Goal: Information Seeking & Learning: Learn about a topic

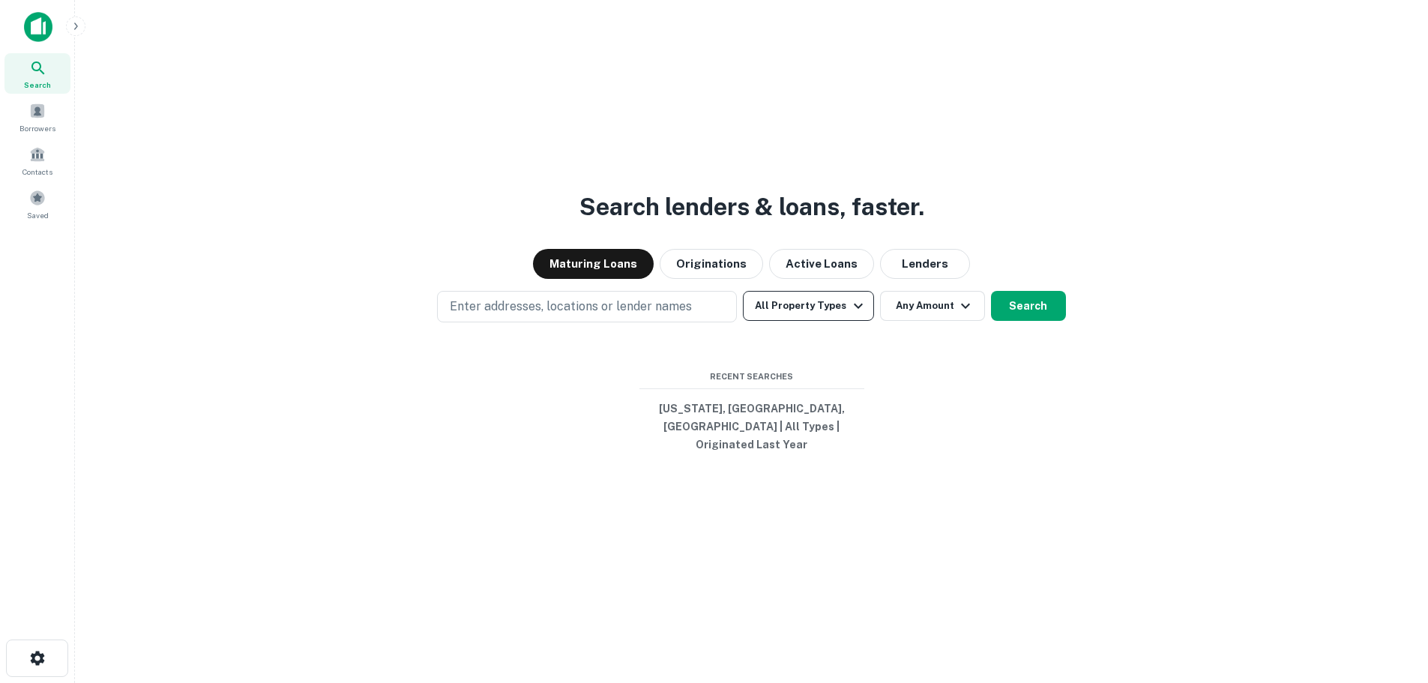
click at [804, 308] on button "All Property Types" at bounding box center [808, 306] width 130 height 30
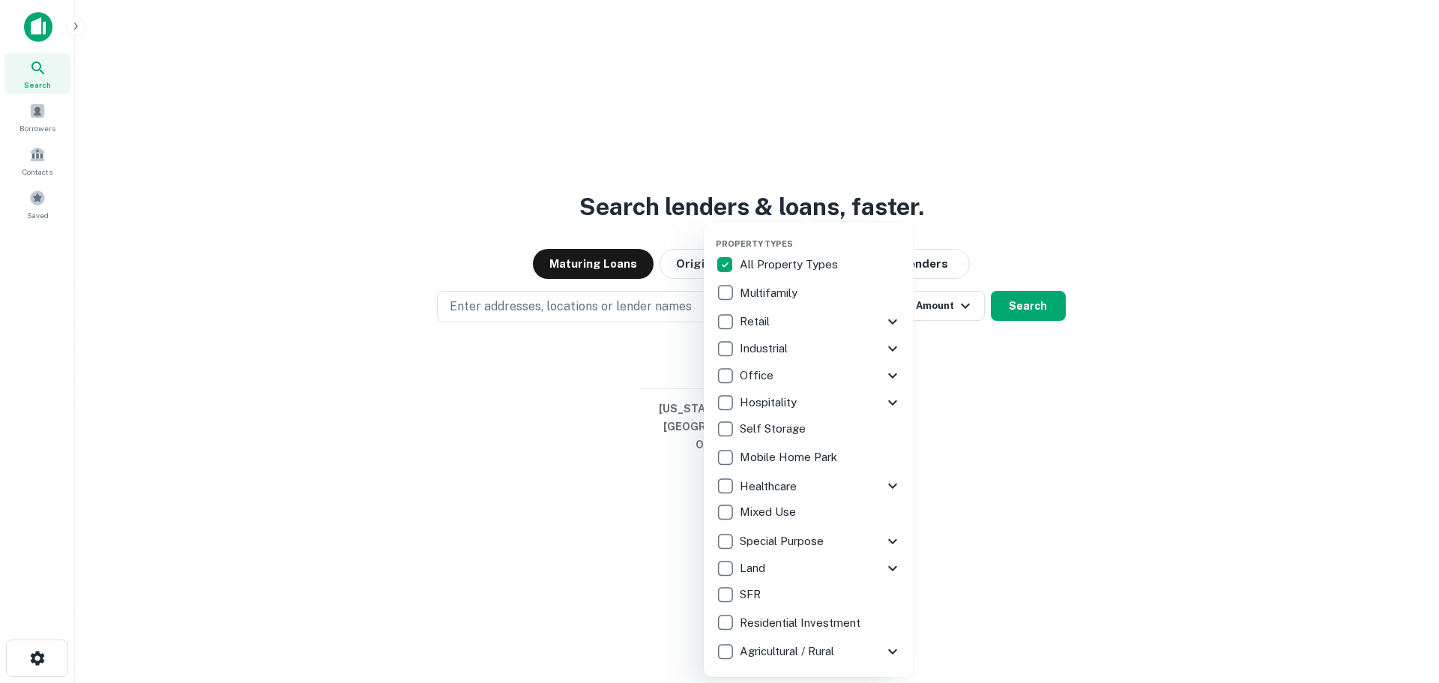
click at [747, 264] on p "All Property Types" at bounding box center [790, 265] width 101 height 18
click at [1158, 376] on div at bounding box center [719, 341] width 1439 height 683
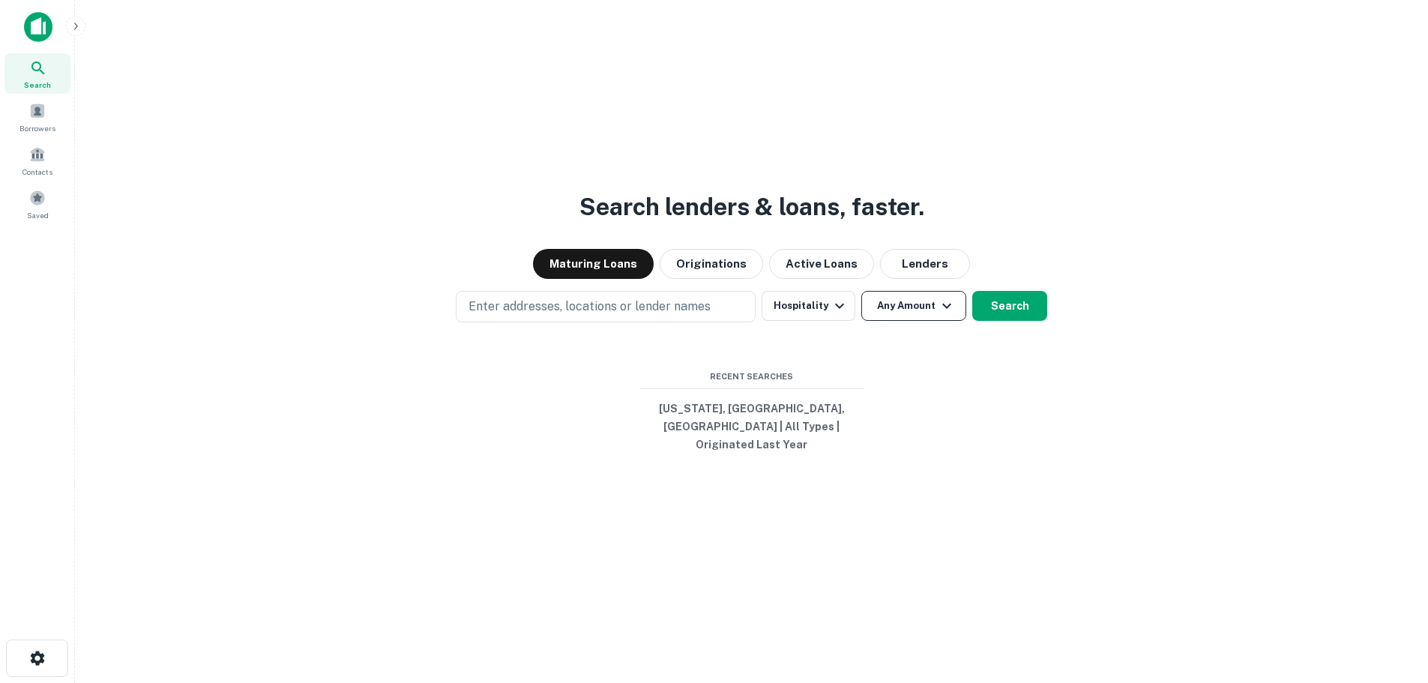
click at [923, 307] on button "Any Amount" at bounding box center [913, 306] width 105 height 30
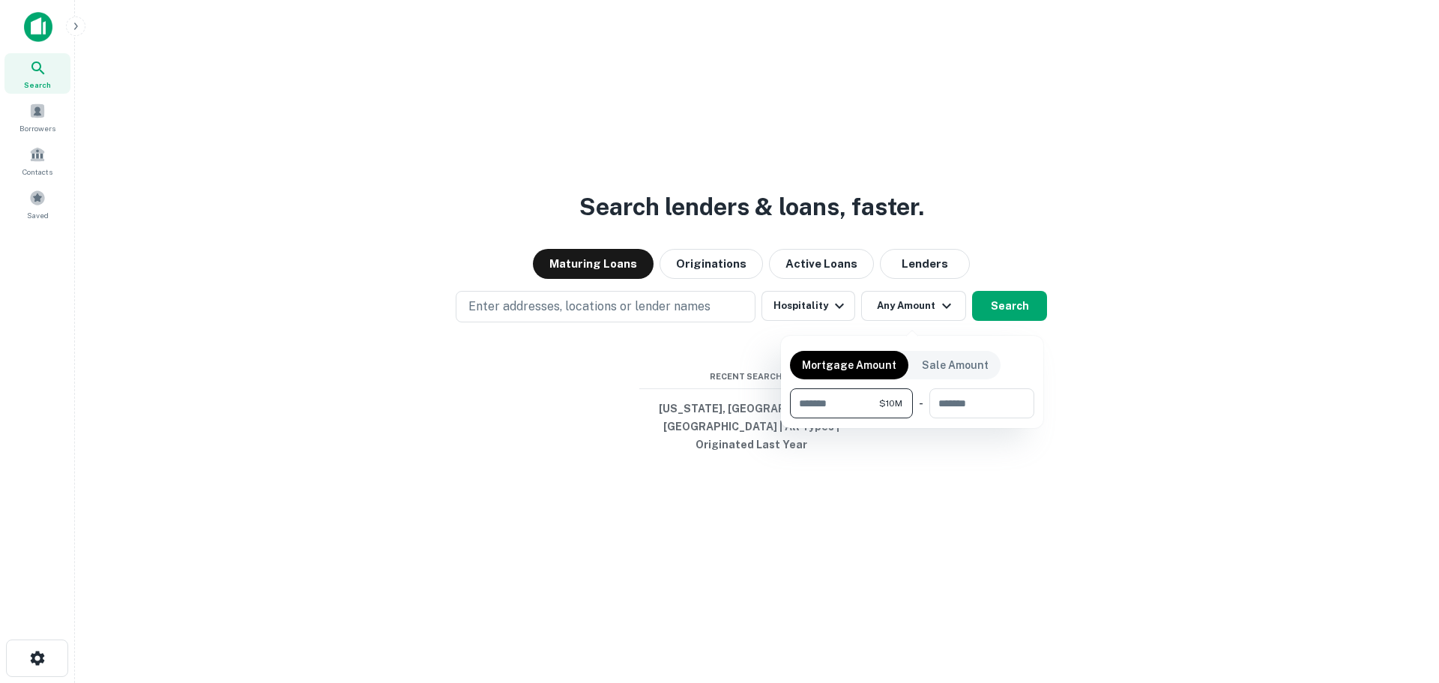
type input "********"
click at [1243, 273] on div at bounding box center [719, 341] width 1439 height 683
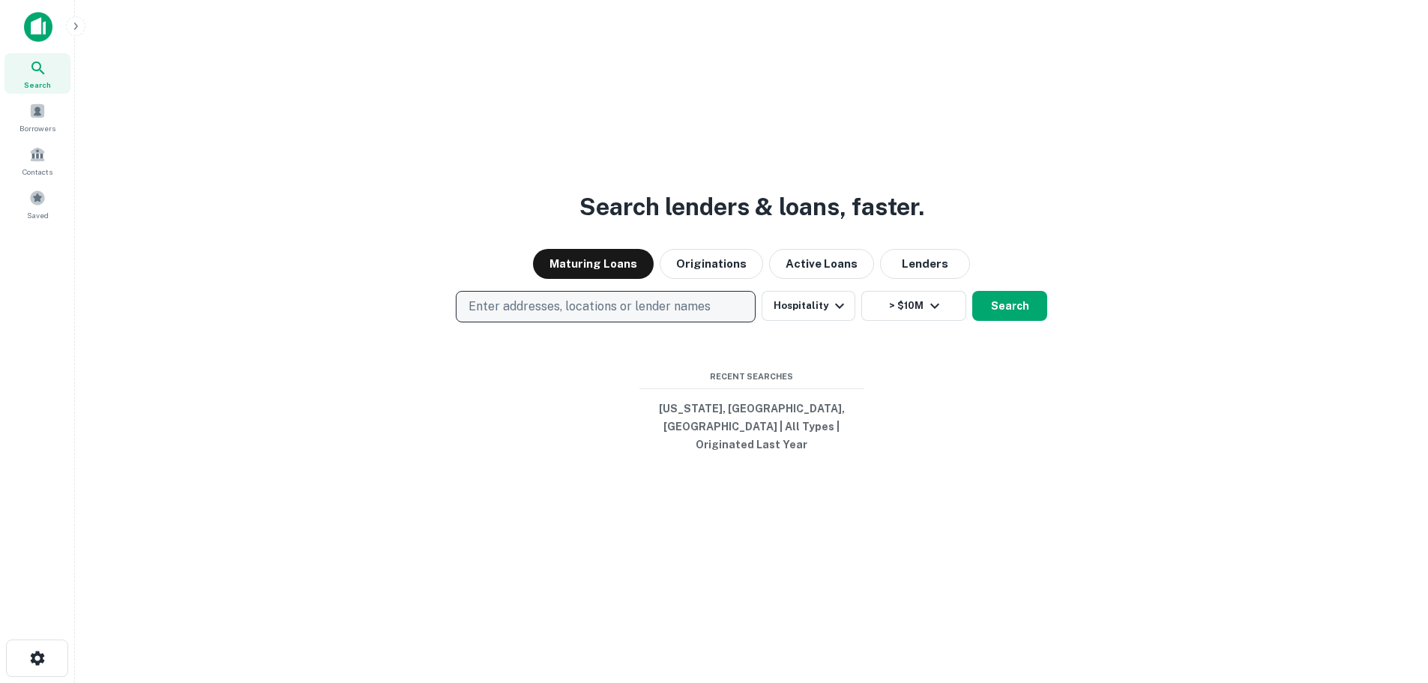
click at [555, 316] on p "Enter addresses, locations or lender names" at bounding box center [590, 307] width 242 height 18
type input "*******"
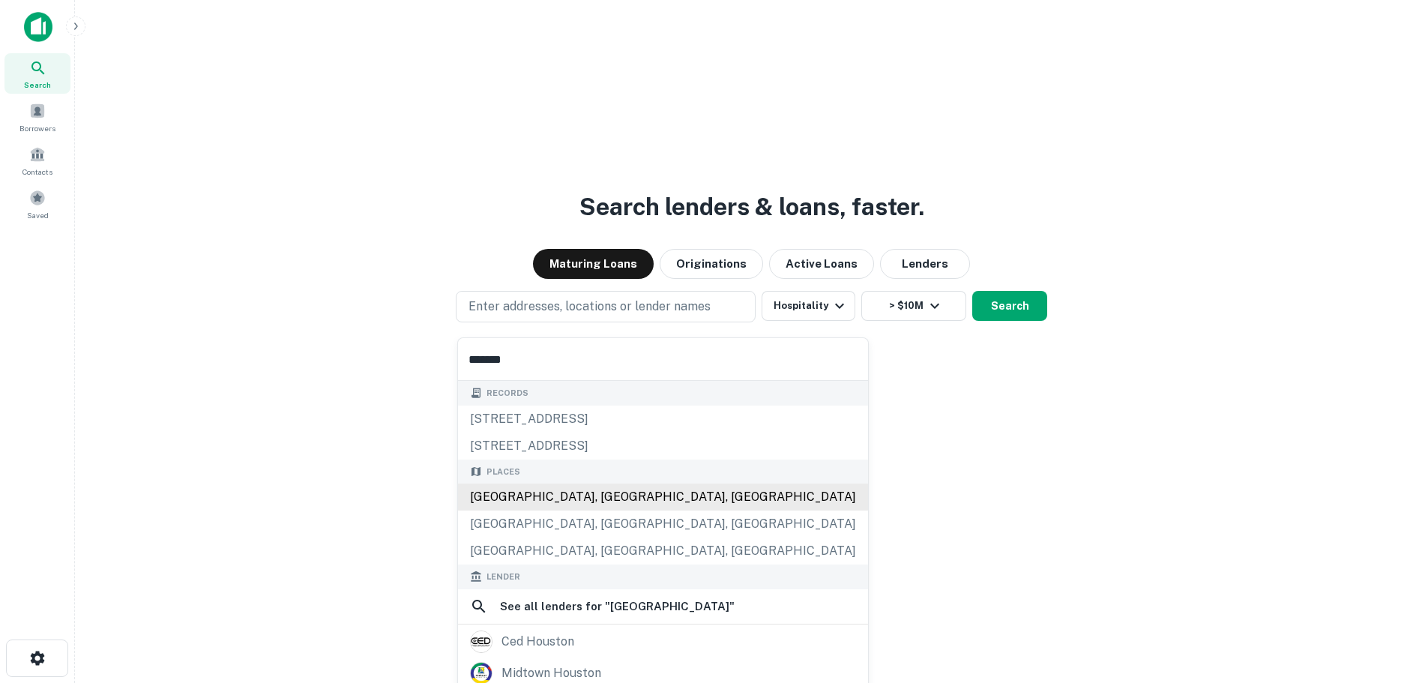
click at [496, 484] on div "[GEOGRAPHIC_DATA], [GEOGRAPHIC_DATA], [GEOGRAPHIC_DATA]" at bounding box center [663, 497] width 410 height 27
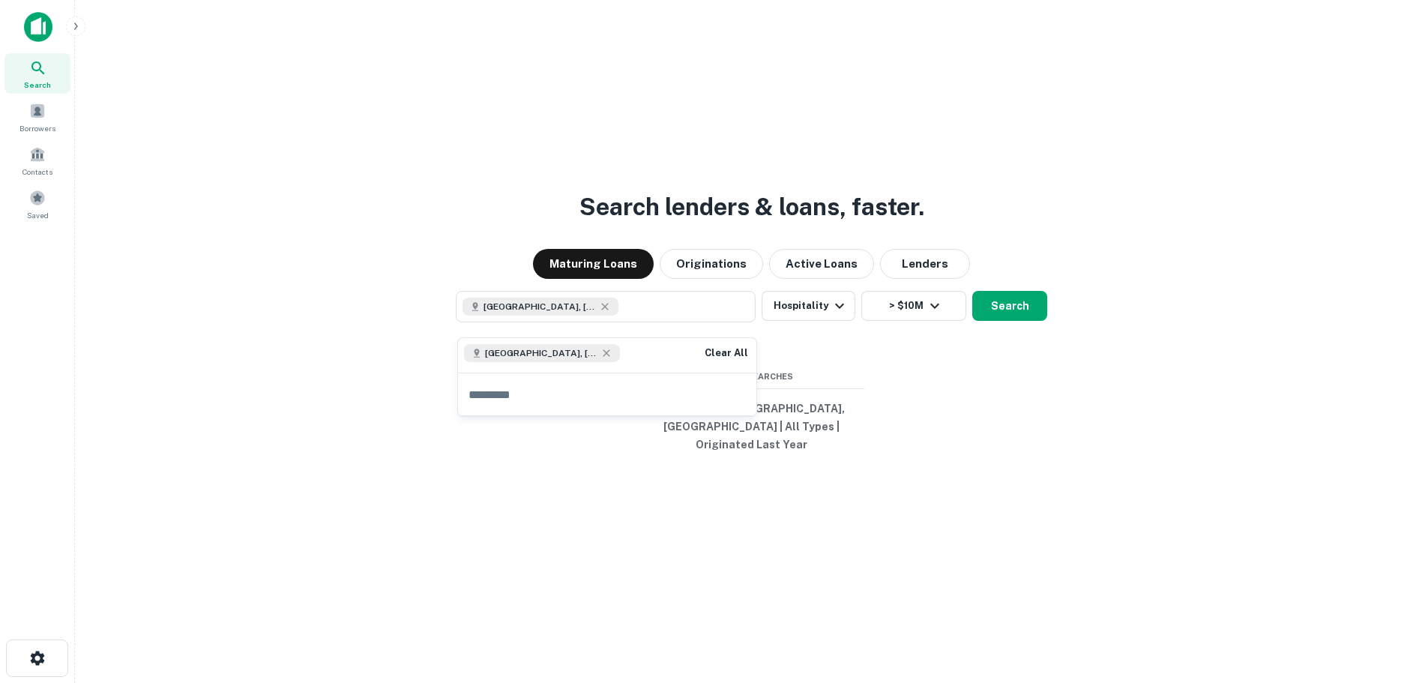
click at [1167, 307] on div "[GEOGRAPHIC_DATA], [GEOGRAPHIC_DATA], [GEOGRAPHIC_DATA] Hospitality > $10M Sear…" at bounding box center [751, 306] width 1329 height 31
click at [999, 309] on button "Search" at bounding box center [1009, 306] width 75 height 30
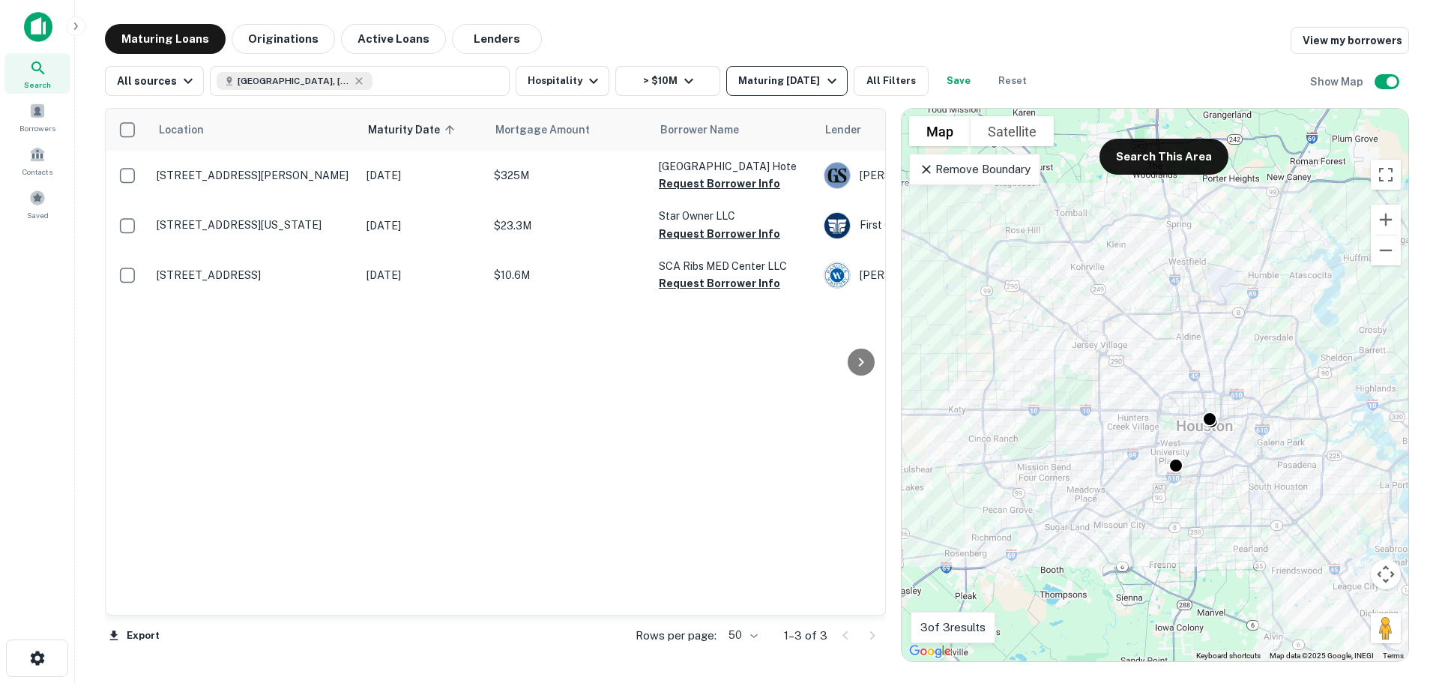
click at [784, 79] on div "Maturing [DATE]" at bounding box center [789, 81] width 102 height 18
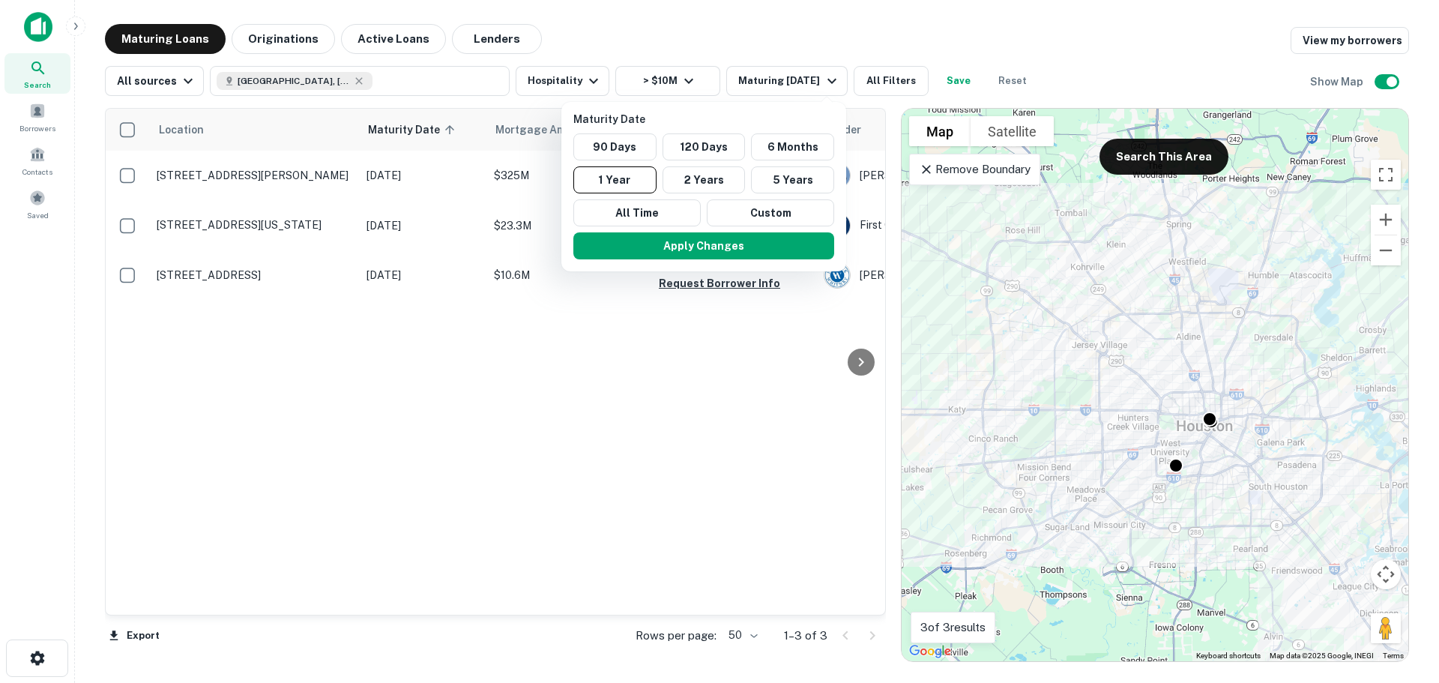
click at [283, 36] on div at bounding box center [719, 341] width 1439 height 683
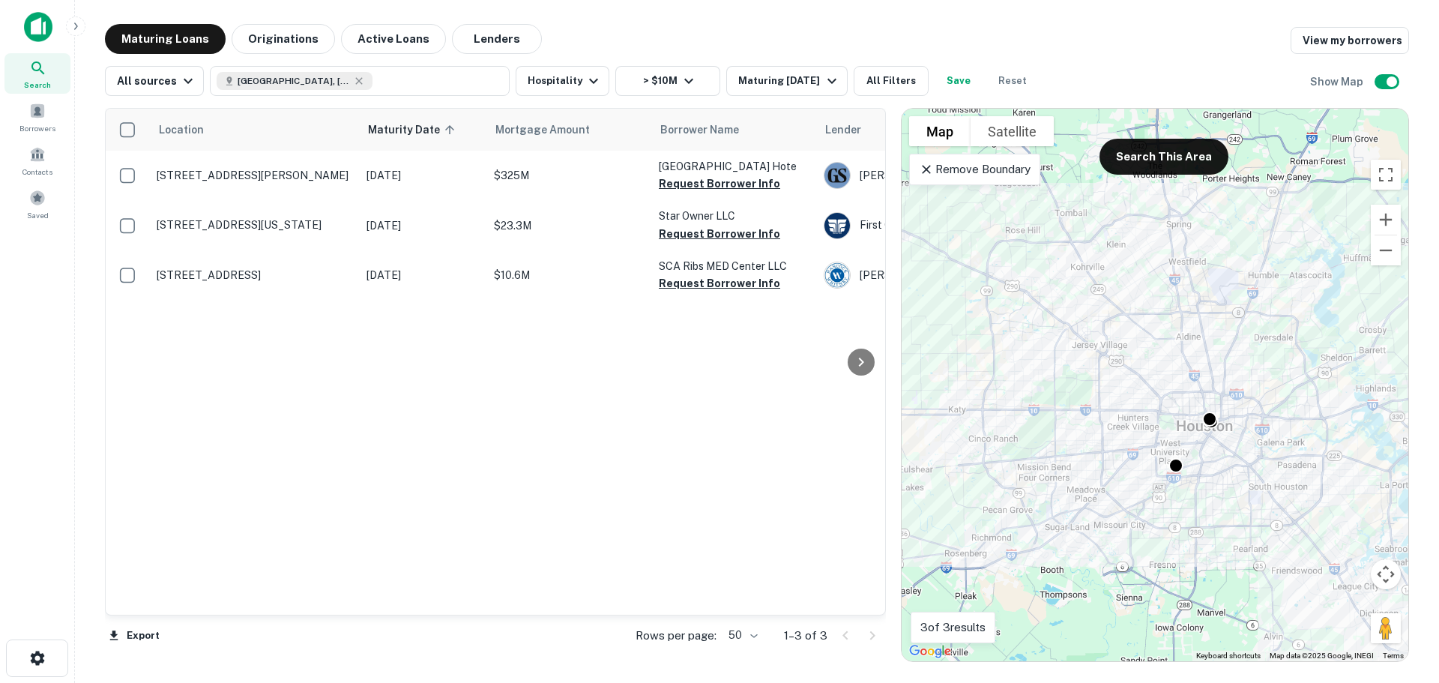
click at [286, 36] on button "Originations" at bounding box center [283, 39] width 103 height 30
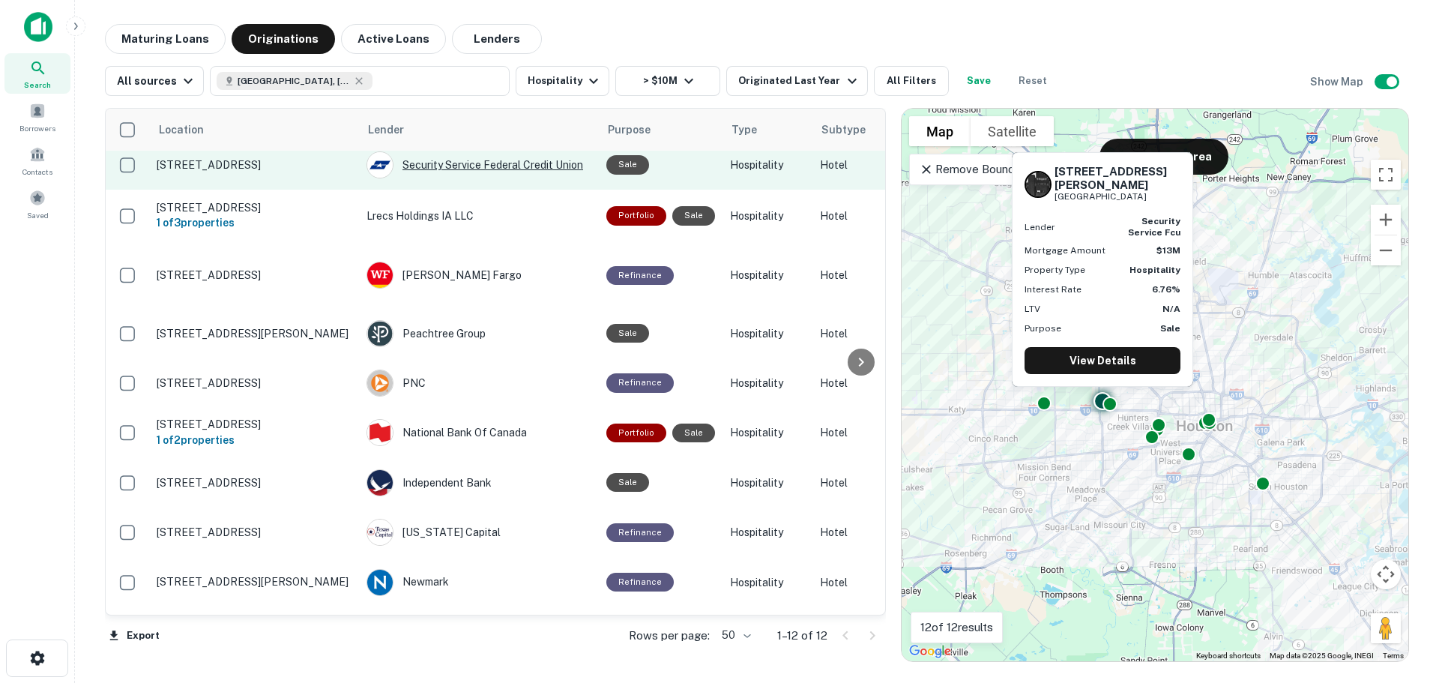
scroll to position [163, 0]
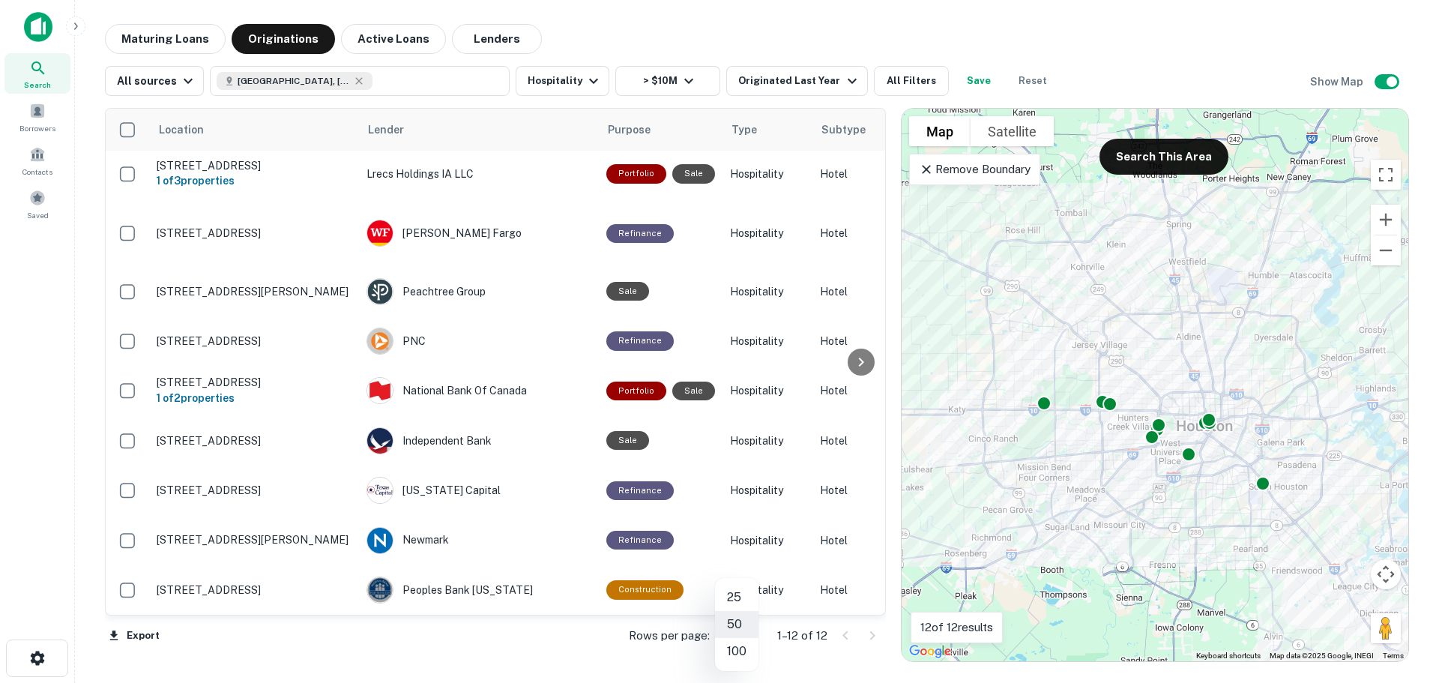
click at [738, 634] on body "Search Borrowers Contacts Saved Maturing Loans Originations Active Loans Lender…" at bounding box center [719, 341] width 1439 height 683
click at [747, 655] on li "100" at bounding box center [736, 651] width 43 height 27
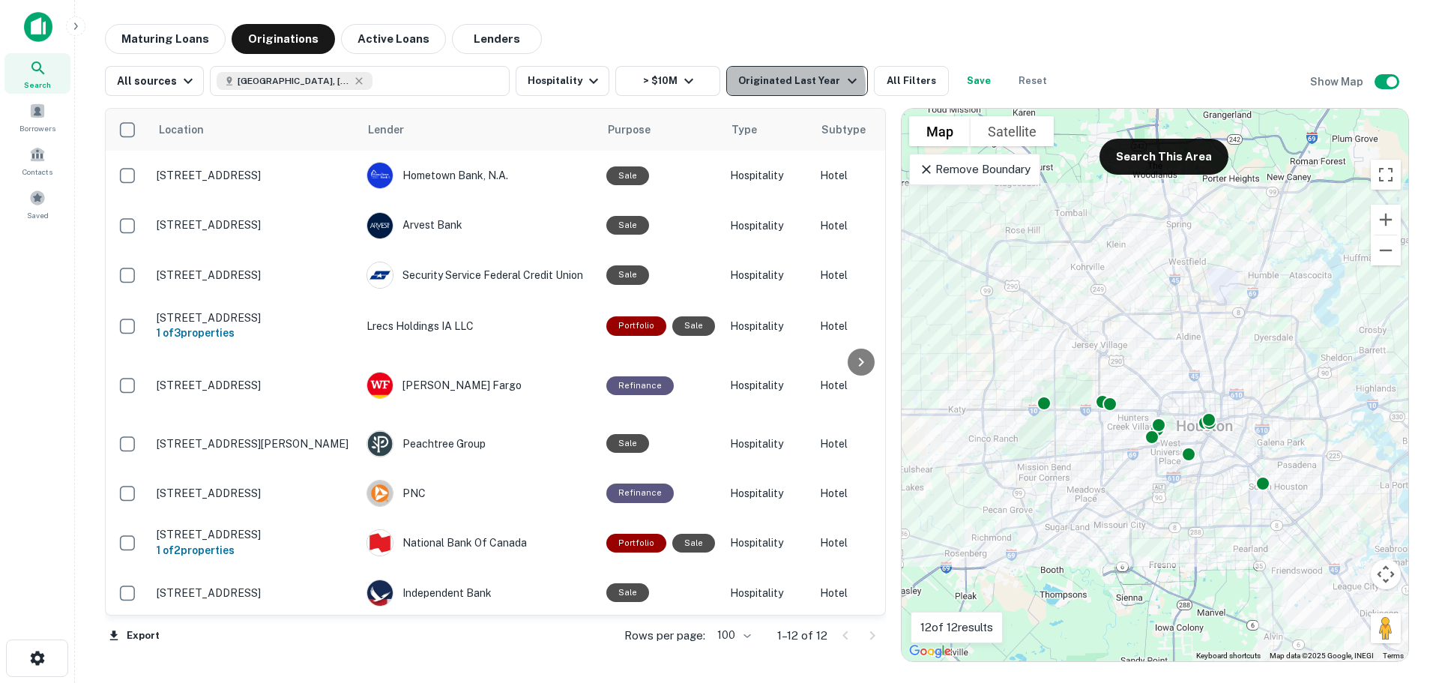
click at [788, 85] on div "Originated Last Year" at bounding box center [799, 81] width 122 height 18
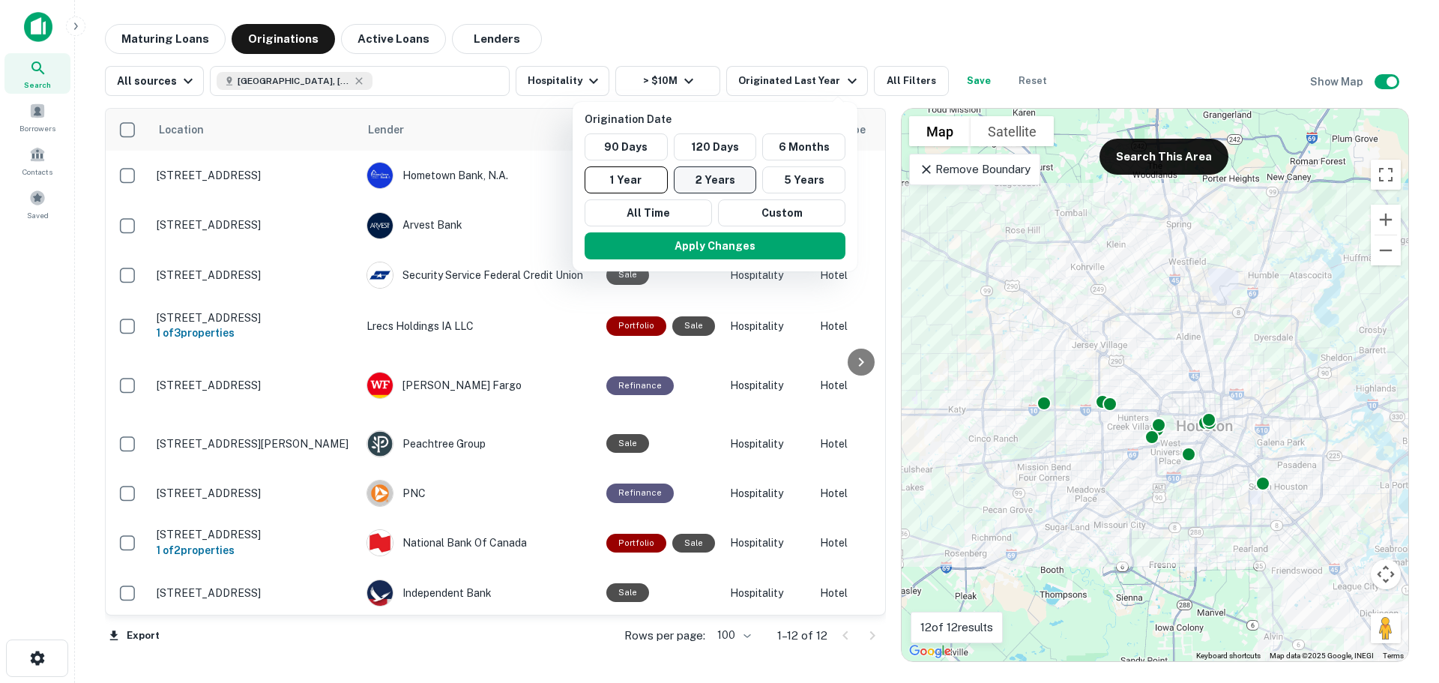
click at [739, 184] on button "2 Years" at bounding box center [715, 179] width 83 height 27
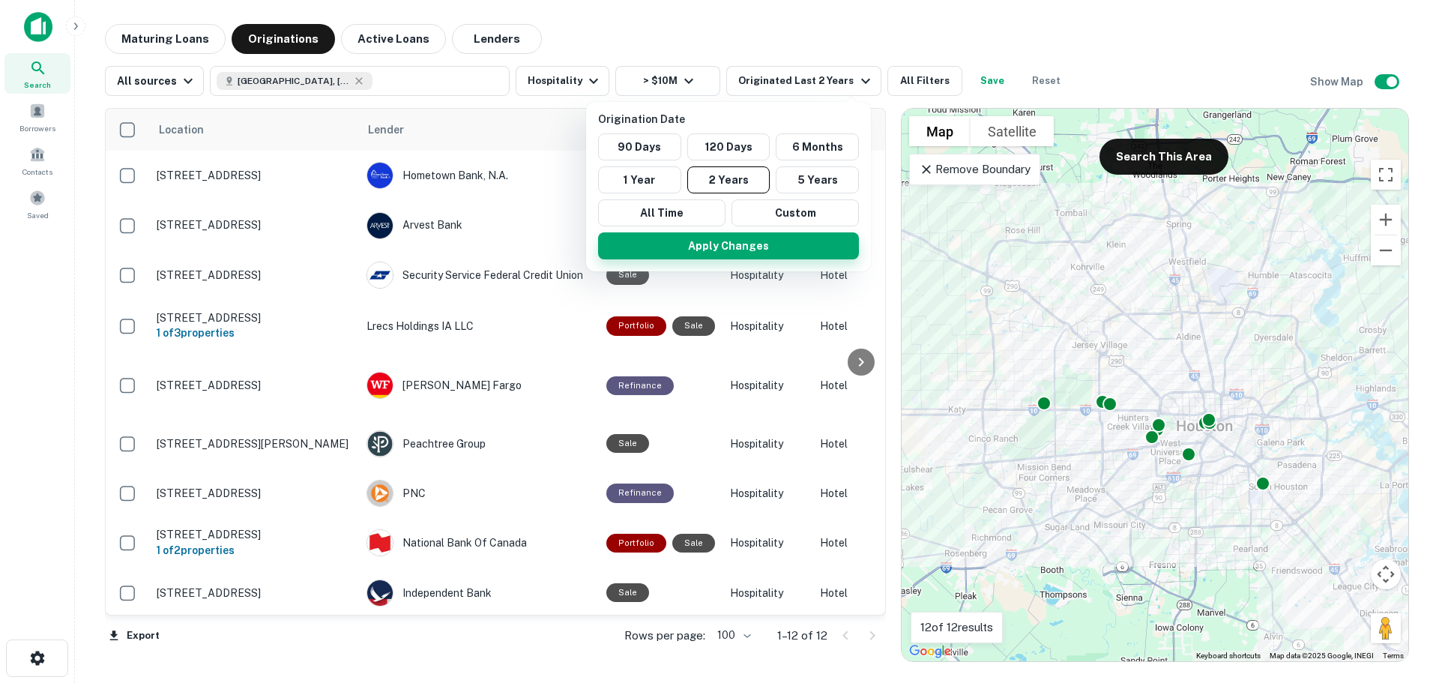
click at [779, 248] on button "Apply Changes" at bounding box center [728, 245] width 261 height 27
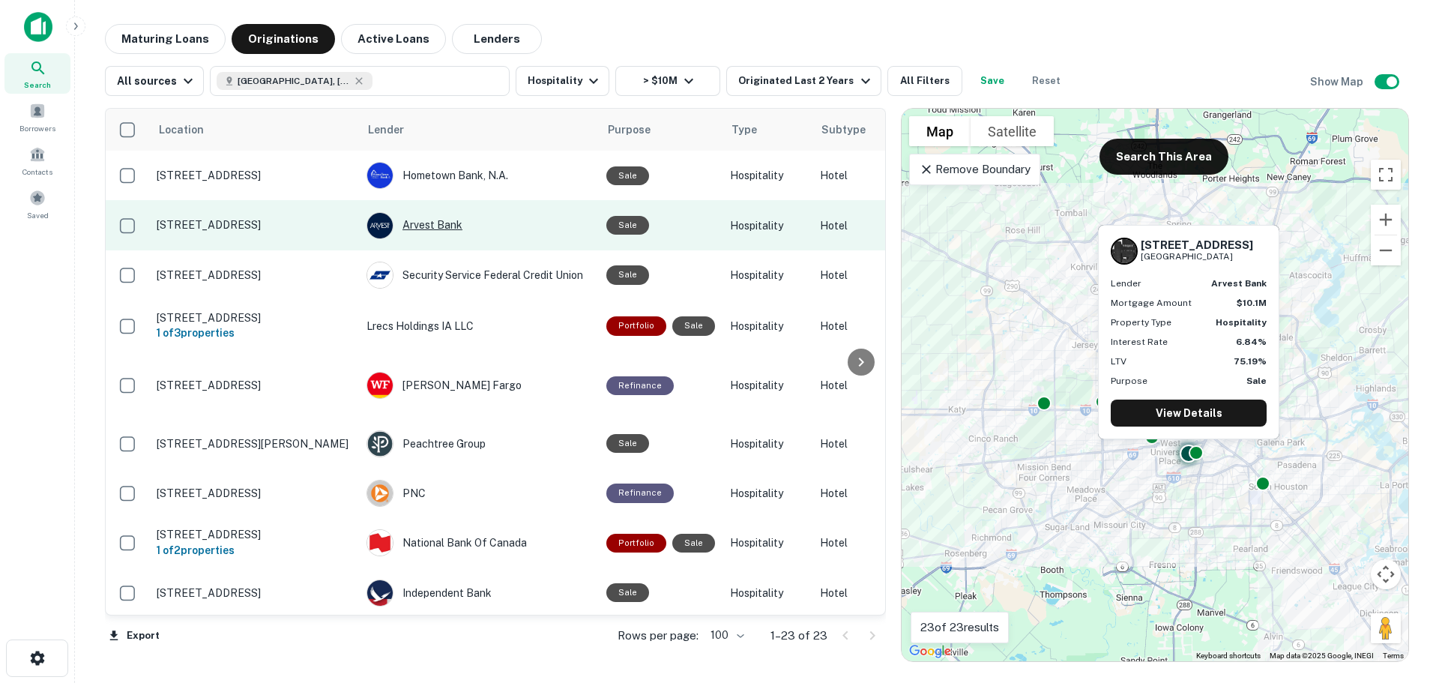
click at [418, 227] on div "Arvest Bank" at bounding box center [479, 225] width 225 height 27
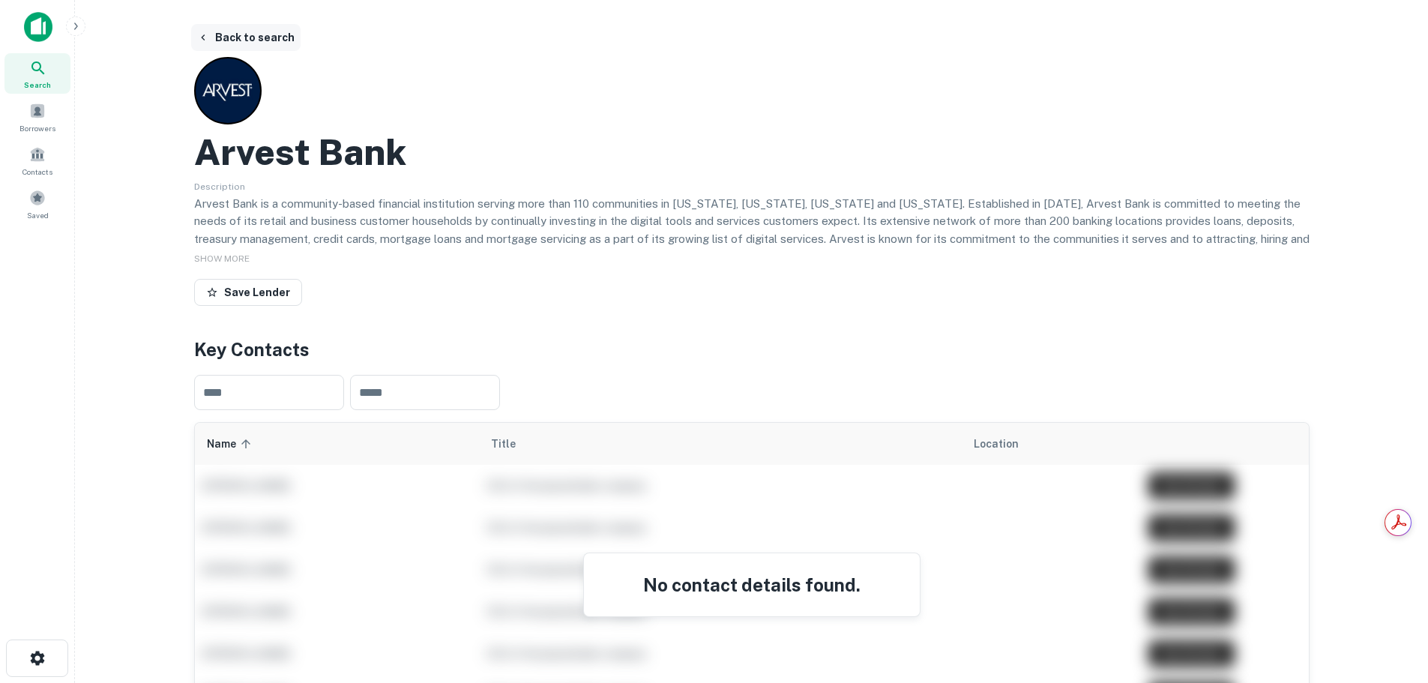
click at [226, 34] on button "Back to search" at bounding box center [245, 37] width 109 height 27
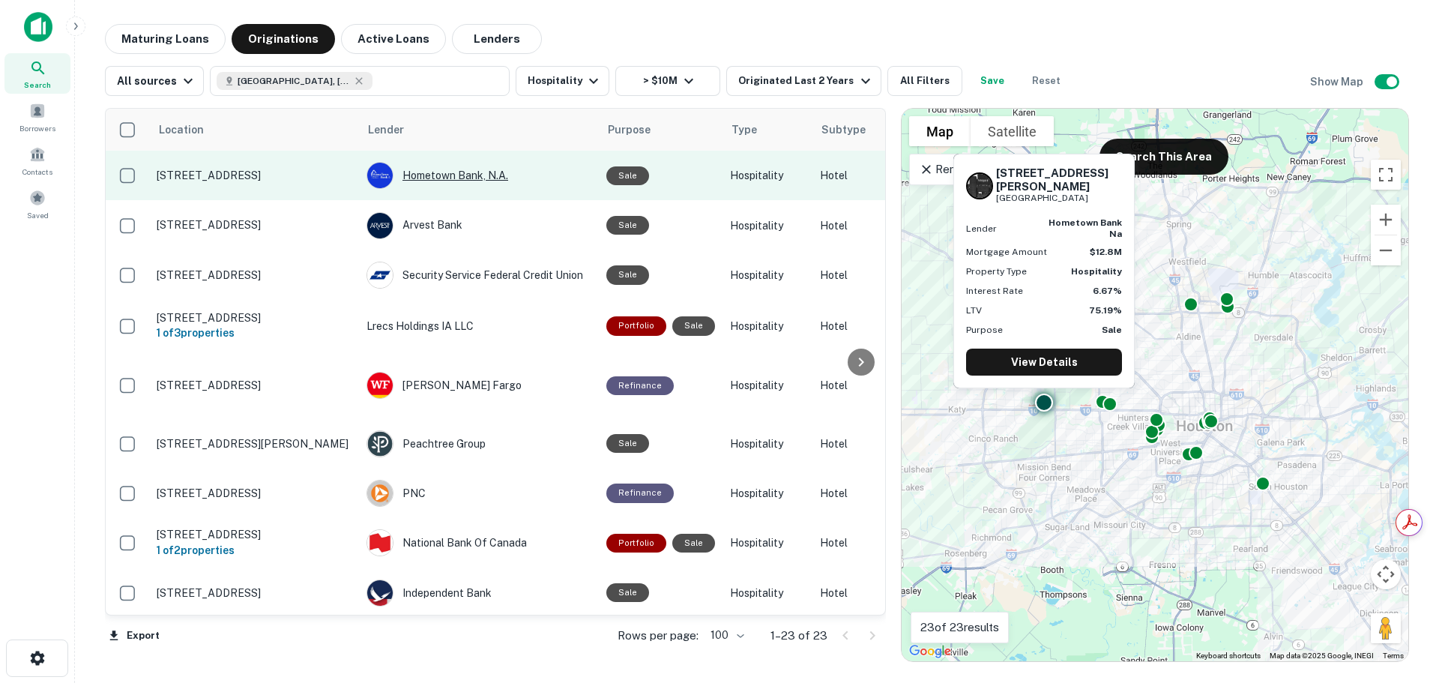
click at [418, 172] on div "Hometown Bank, N.a." at bounding box center [479, 175] width 225 height 27
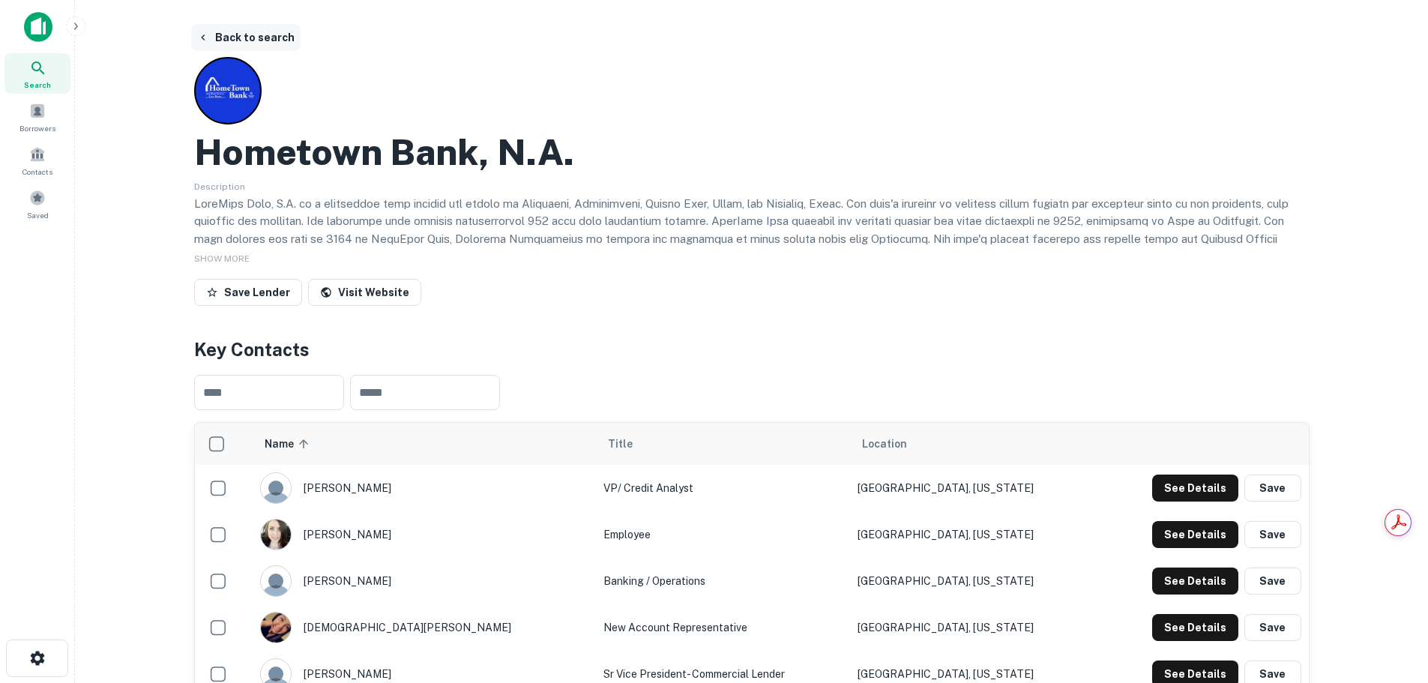
click at [217, 34] on button "Back to search" at bounding box center [245, 37] width 109 height 27
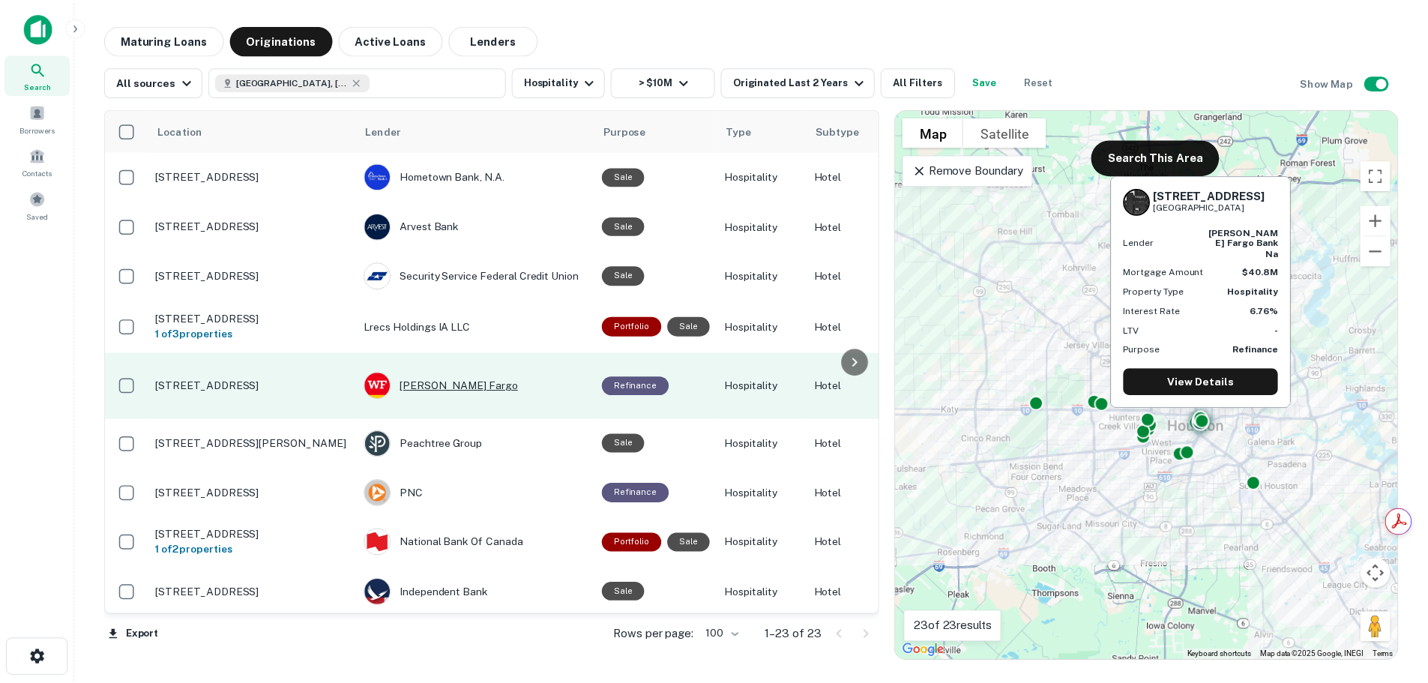
scroll to position [175, 0]
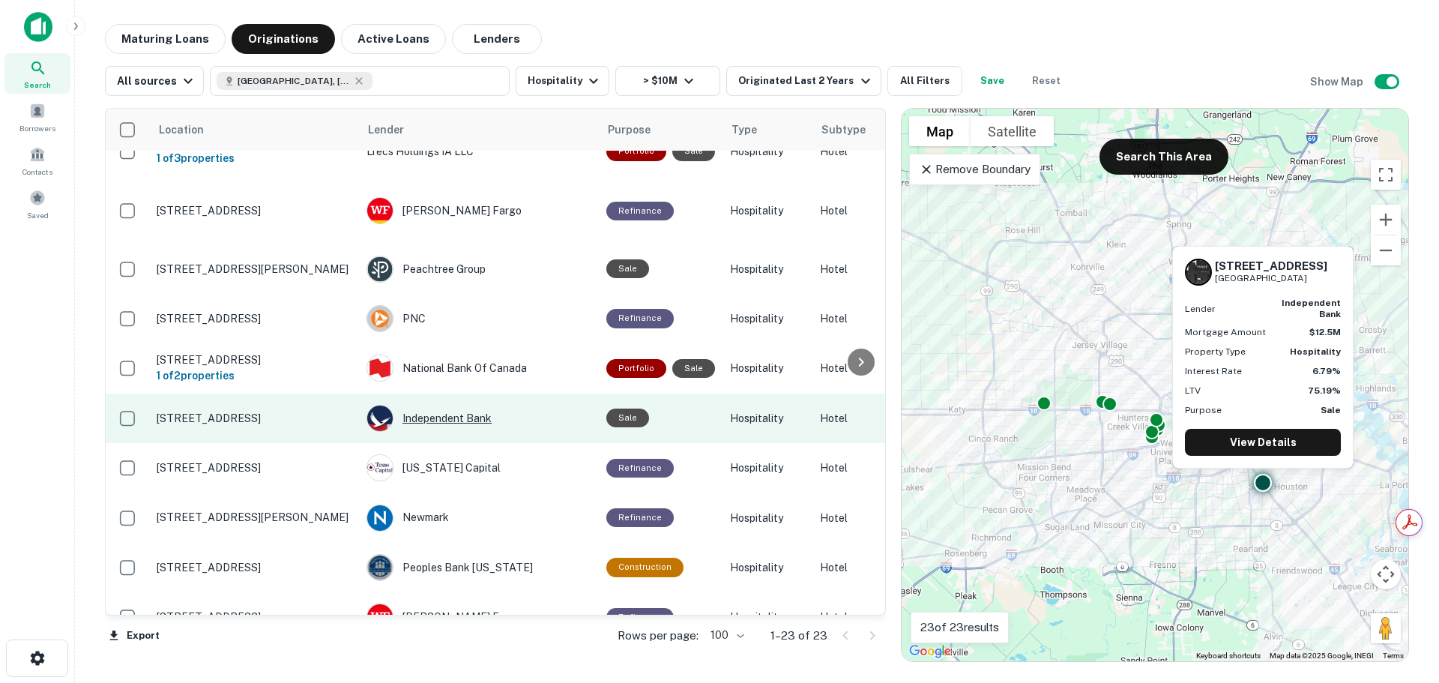
click at [462, 414] on div "Independent Bank" at bounding box center [479, 418] width 225 height 27
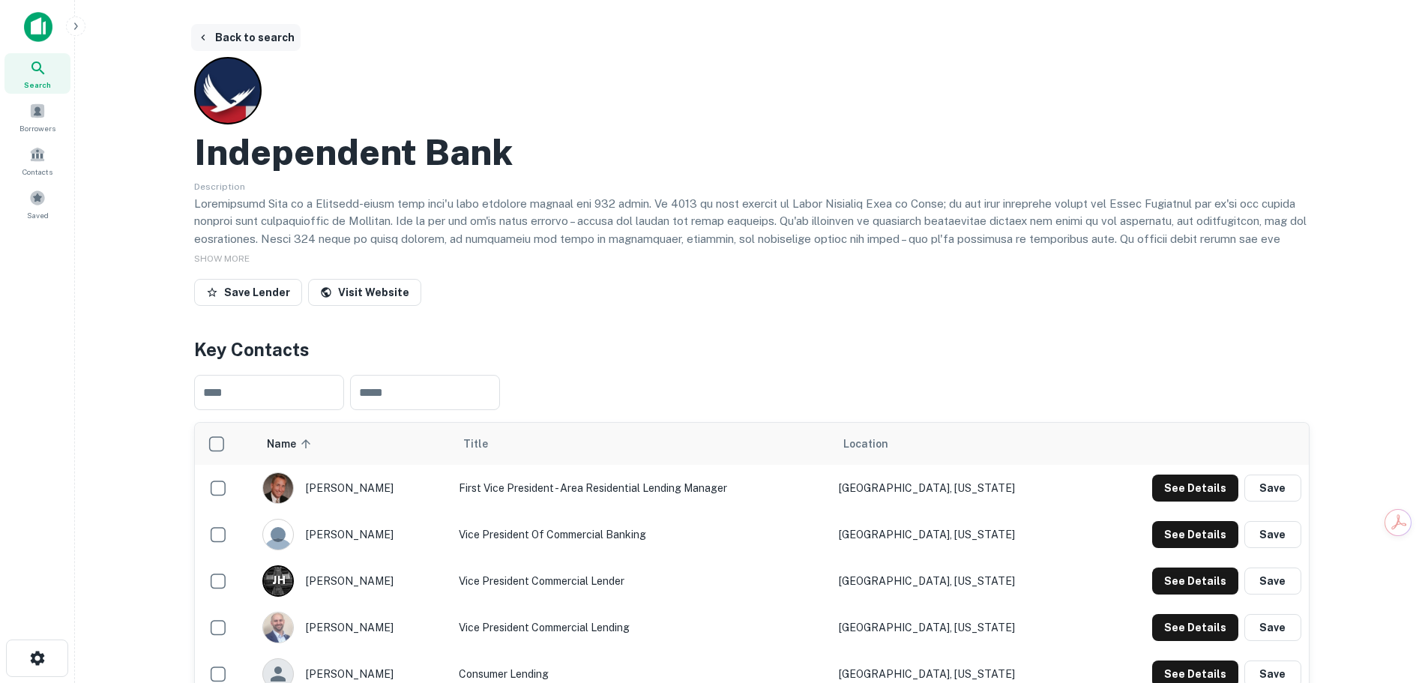
click at [256, 35] on button "Back to search" at bounding box center [245, 37] width 109 height 27
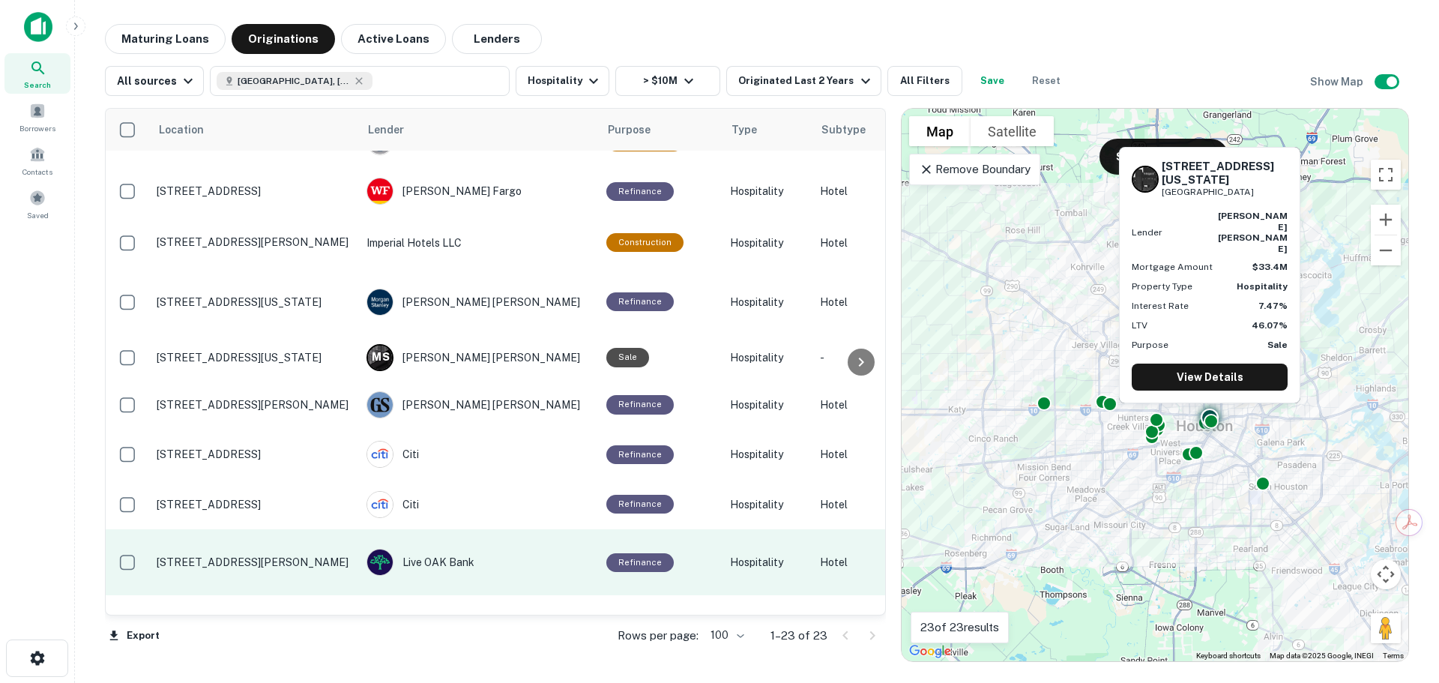
scroll to position [425, 0]
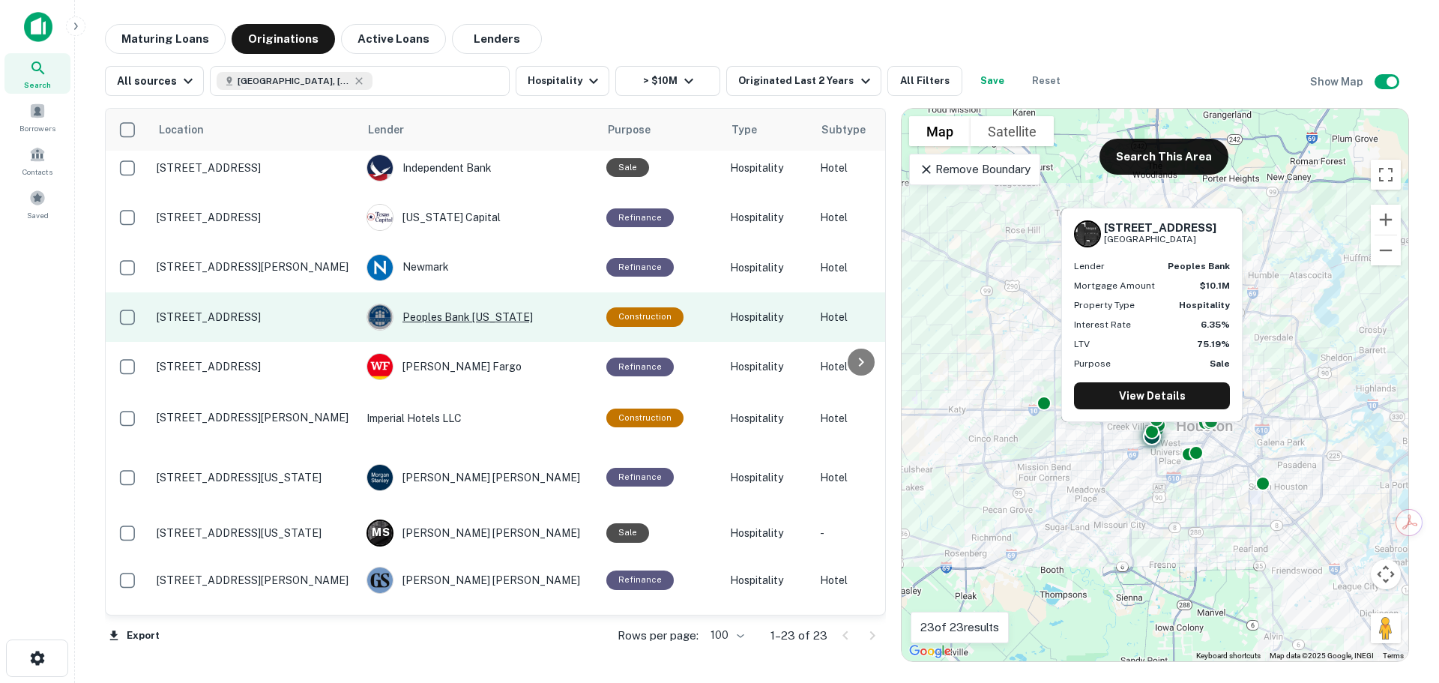
click at [454, 319] on div "Peoples Bank [US_STATE]" at bounding box center [479, 317] width 225 height 27
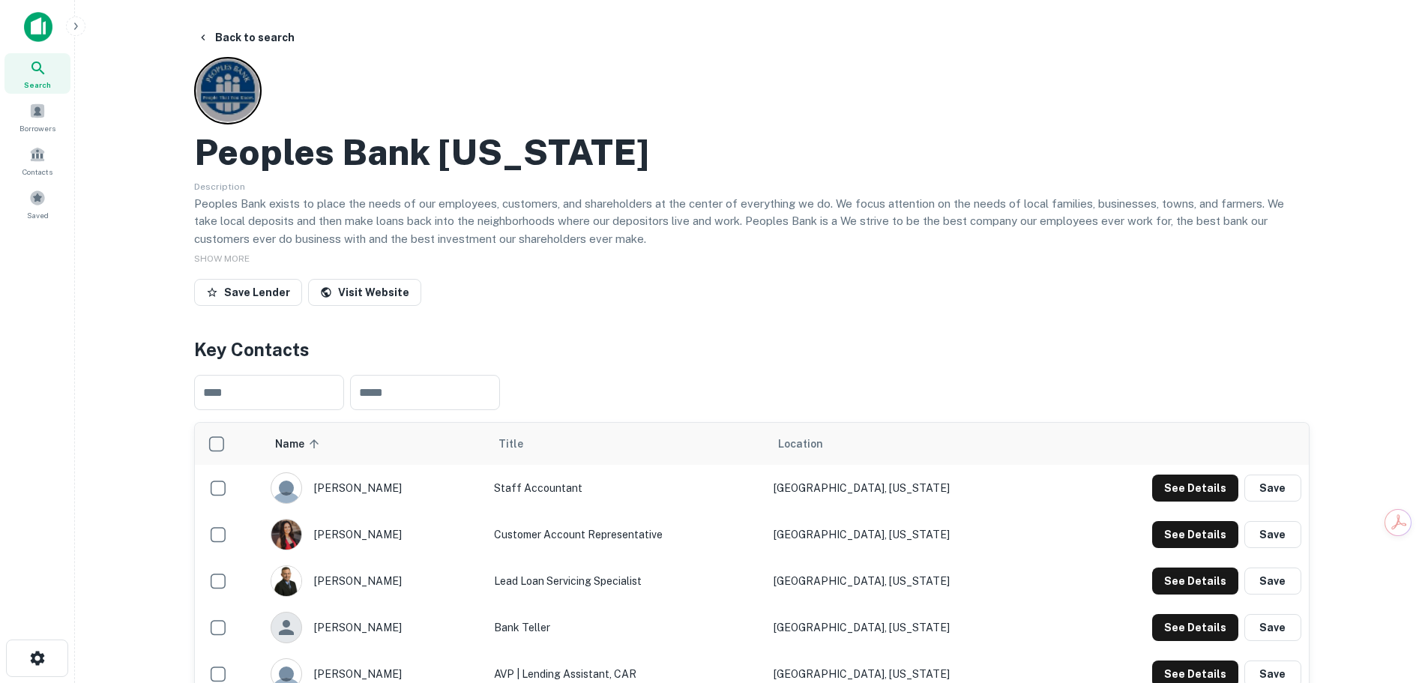
click at [249, 22] on main "Back to search Peoples Bank [US_STATE] Description Peoples Bank exists to place…" at bounding box center [751, 341] width 1353 height 683
click at [254, 33] on button "Back to search" at bounding box center [245, 37] width 109 height 27
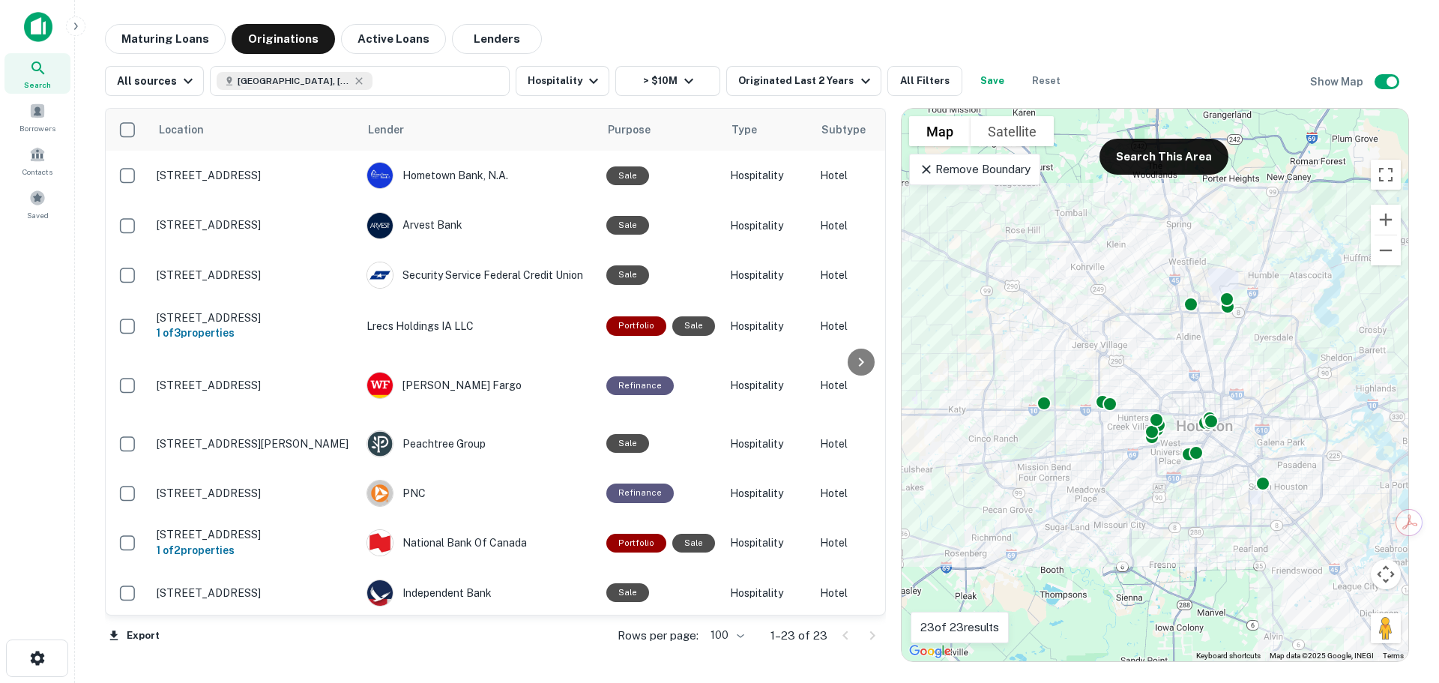
click at [46, 22] on img at bounding box center [38, 27] width 28 height 30
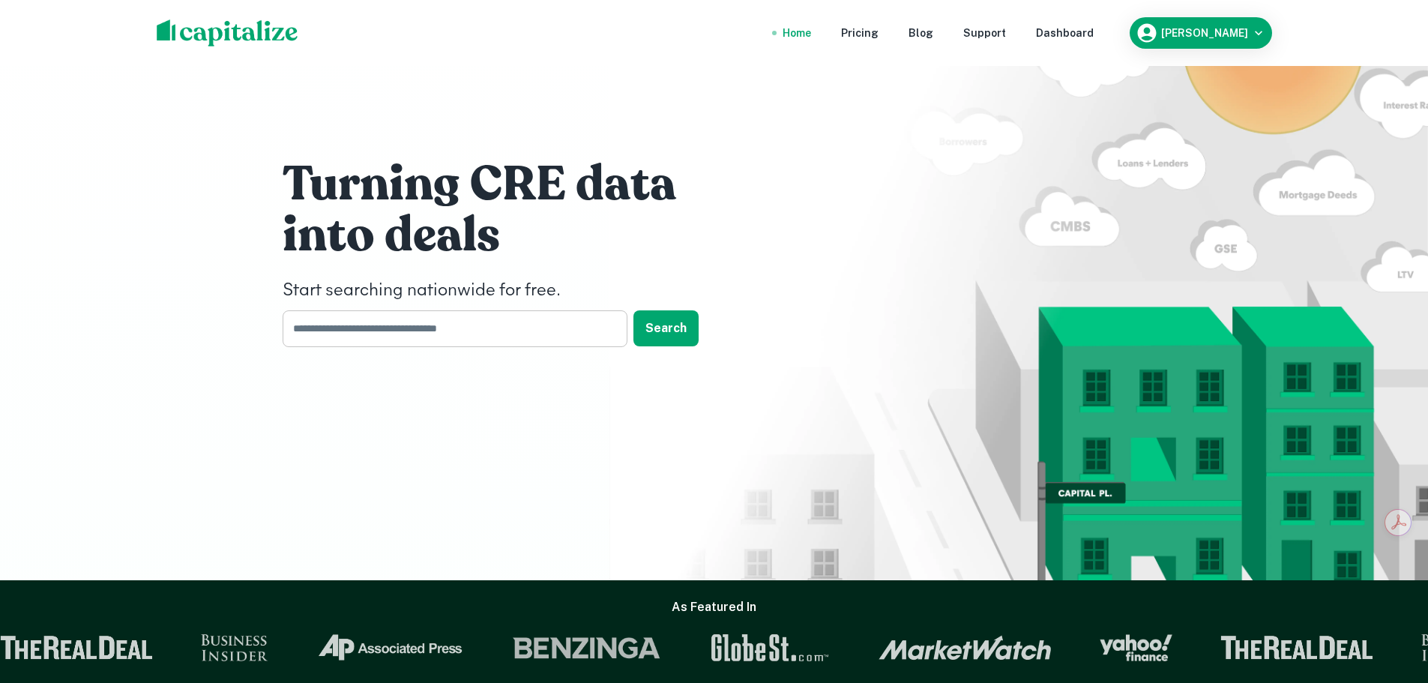
click at [436, 341] on input "text" at bounding box center [450, 328] width 334 height 37
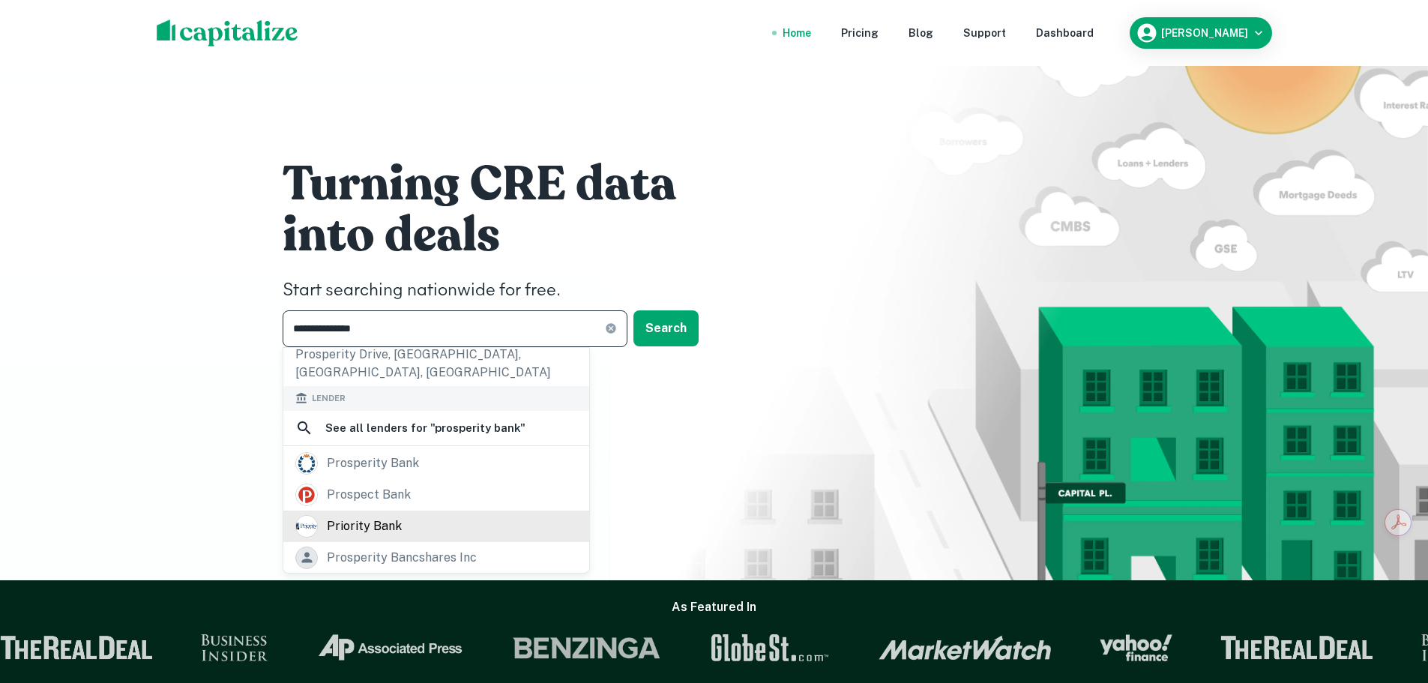
scroll to position [169, 0]
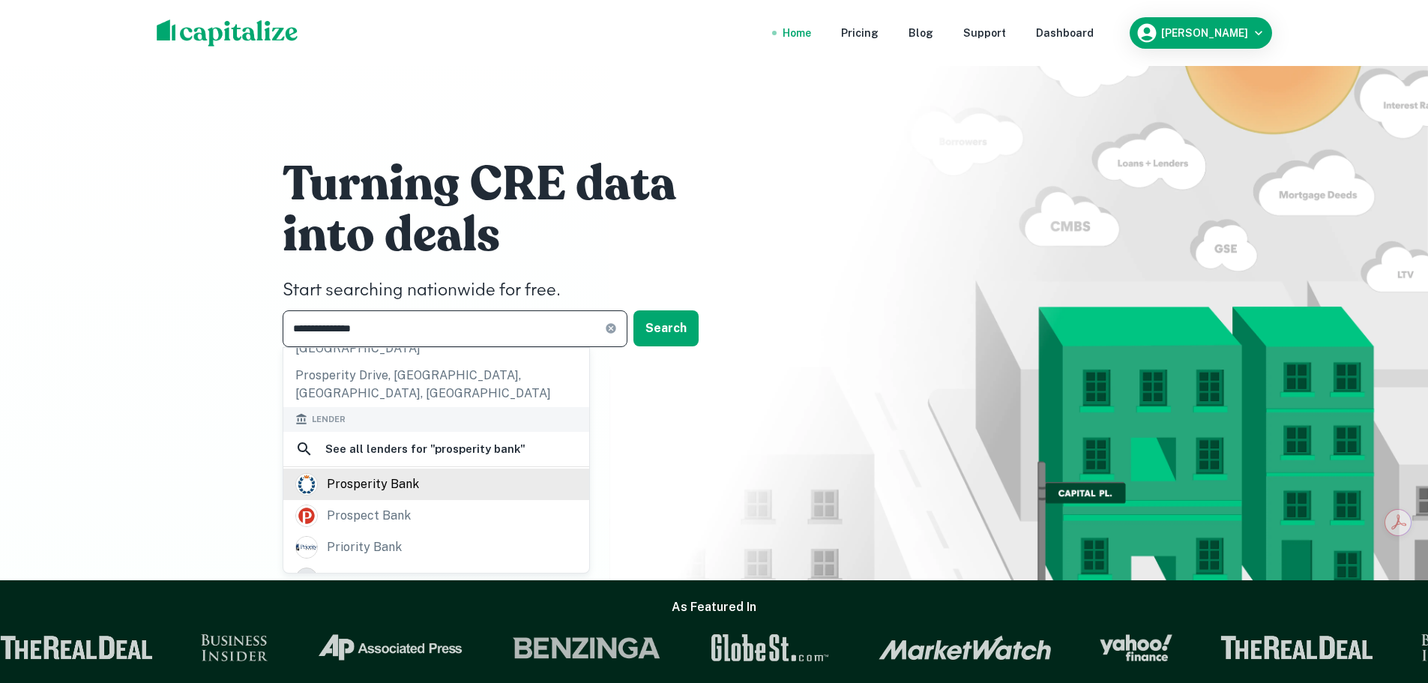
type input "**********"
click at [406, 473] on div "prosperity bank" at bounding box center [373, 484] width 92 height 22
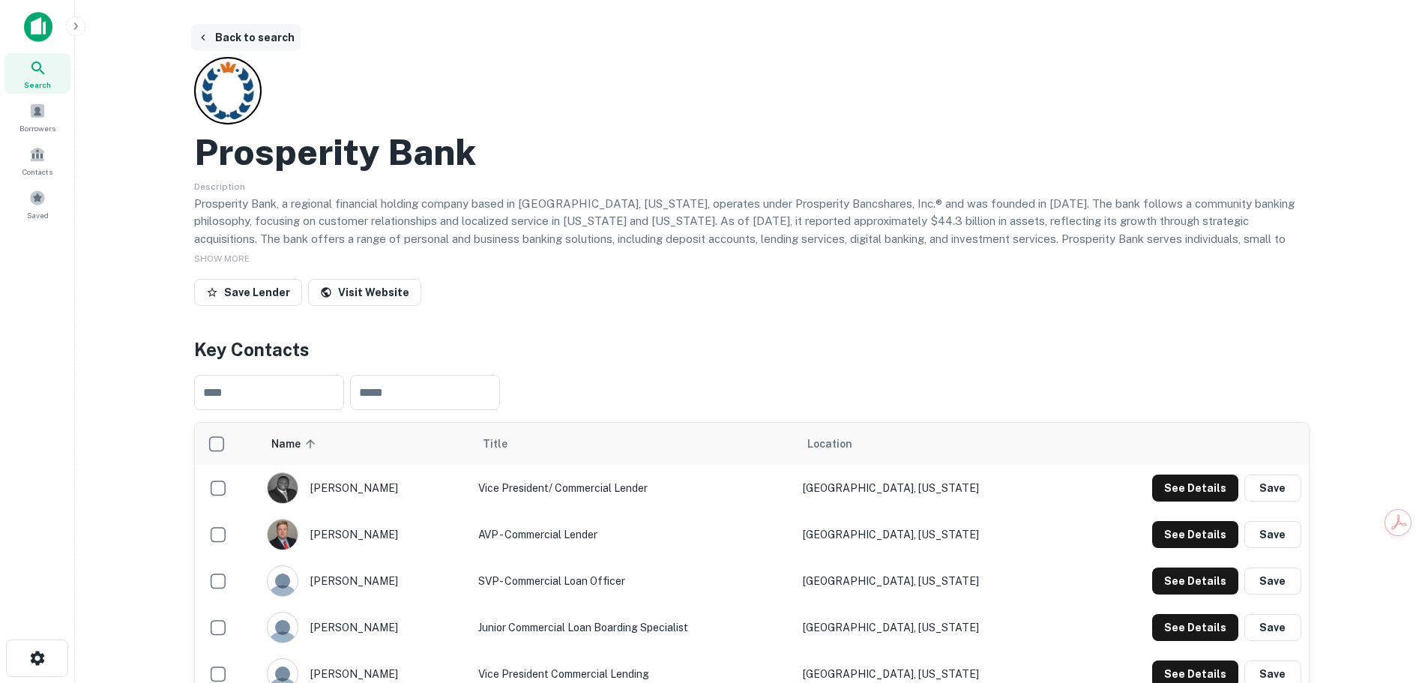
click at [252, 31] on button "Back to search" at bounding box center [245, 37] width 109 height 27
